Goal: Find specific page/section: Find specific page/section

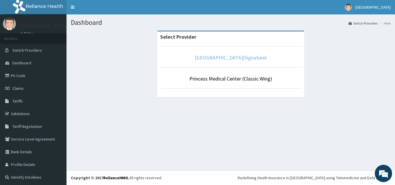
click at [214, 56] on link "[GEOGRAPHIC_DATA](Signature)" at bounding box center [231, 57] width 72 height 7
click at [204, 58] on link "[GEOGRAPHIC_DATA](Signature)" at bounding box center [231, 57] width 72 height 7
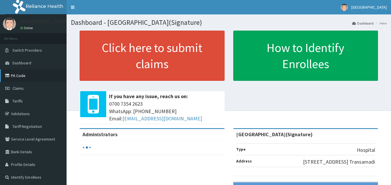
click at [22, 75] on link "PA Code" at bounding box center [33, 75] width 66 height 13
